Goal: Task Accomplishment & Management: Use online tool/utility

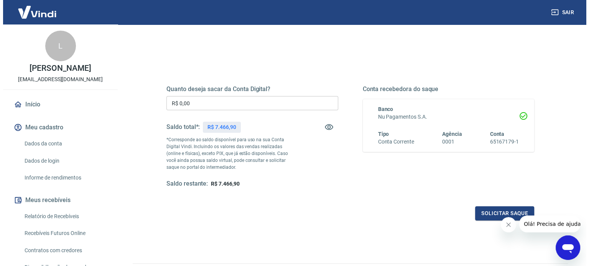
scroll to position [77, 0]
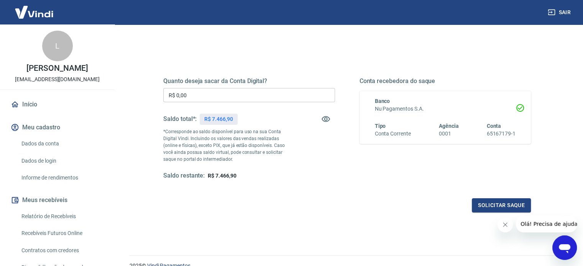
click at [208, 93] on input "R$ 0,00" at bounding box center [249, 95] width 172 height 14
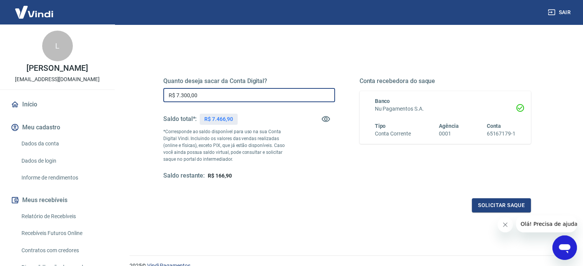
type input "R$ 7.300,00"
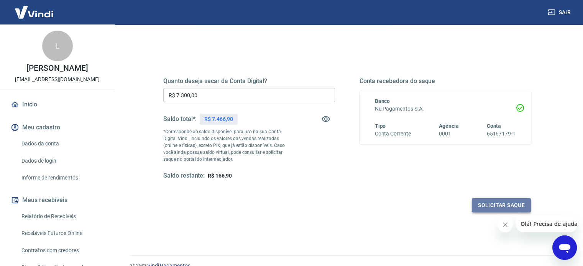
click at [485, 203] on button "Solicitar saque" at bounding box center [501, 205] width 59 height 14
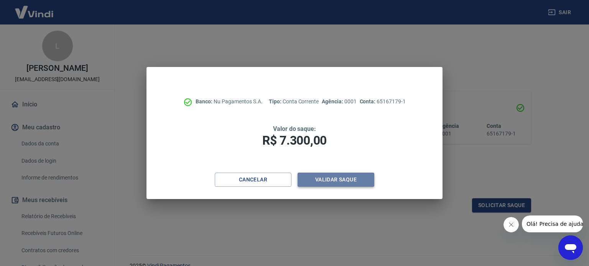
click at [320, 177] on button "Validar saque" at bounding box center [335, 180] width 77 height 14
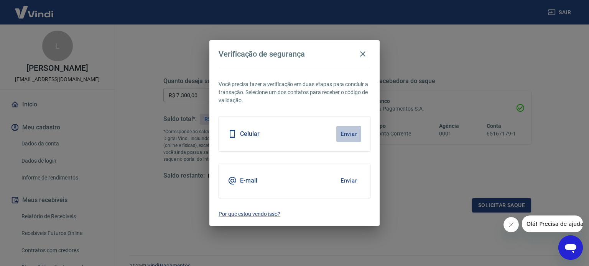
click at [351, 133] on button "Enviar" at bounding box center [348, 134] width 25 height 16
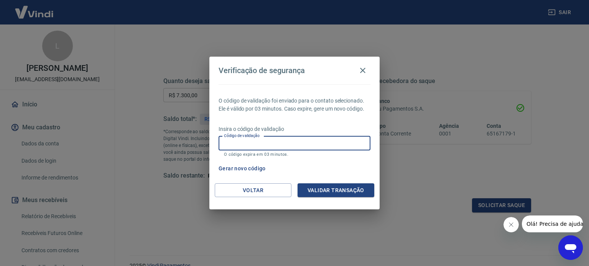
click at [274, 145] on input "Código de validação" at bounding box center [294, 143] width 152 height 14
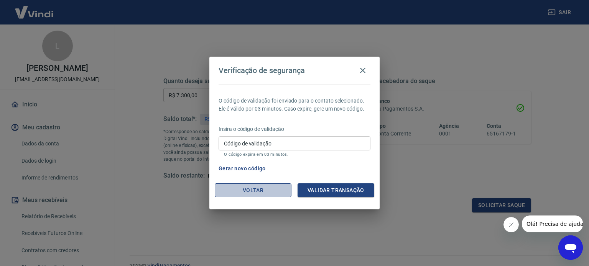
click at [239, 189] on button "Voltar" at bounding box center [253, 191] width 77 height 14
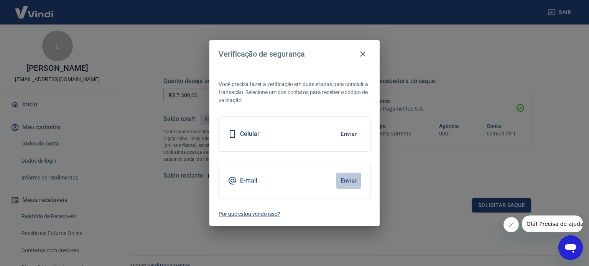
click at [351, 179] on button "Enviar" at bounding box center [348, 181] width 25 height 16
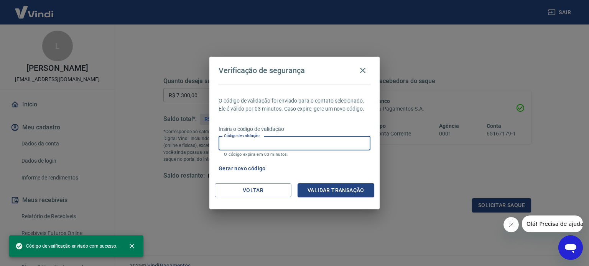
click at [293, 141] on input "Código de validação" at bounding box center [294, 143] width 152 height 14
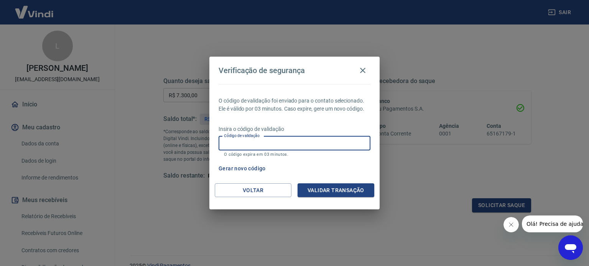
click at [246, 143] on input "Código de validação" at bounding box center [294, 143] width 152 height 14
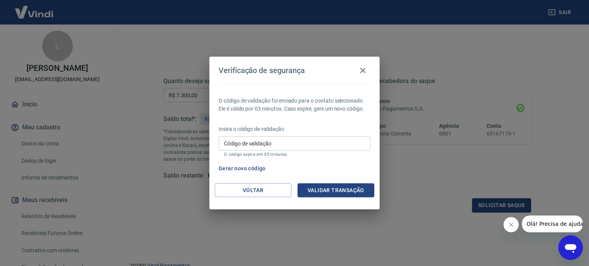
click at [284, 145] on input "Código de validação" at bounding box center [294, 143] width 152 height 14
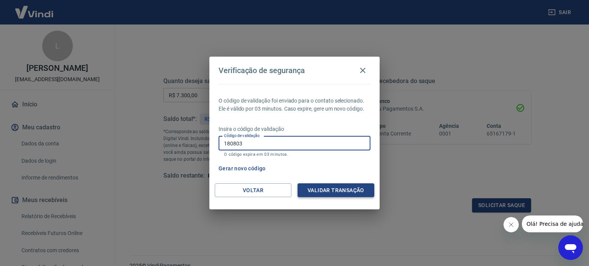
type input "180803"
click at [352, 188] on button "Validar transação" at bounding box center [335, 191] width 77 height 14
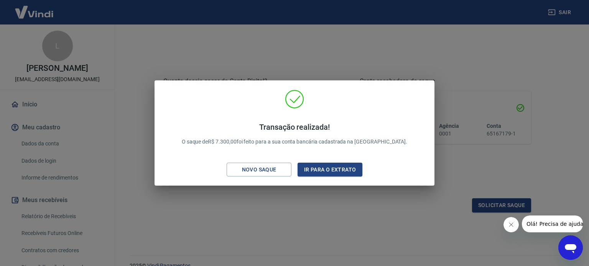
click at [326, 199] on div "Transação realizada! O saque de R$ 7.300,00 foi feito para a sua conta bancária…" at bounding box center [294, 133] width 589 height 266
